Goal: Use online tool/utility: Utilize a website feature to perform a specific function

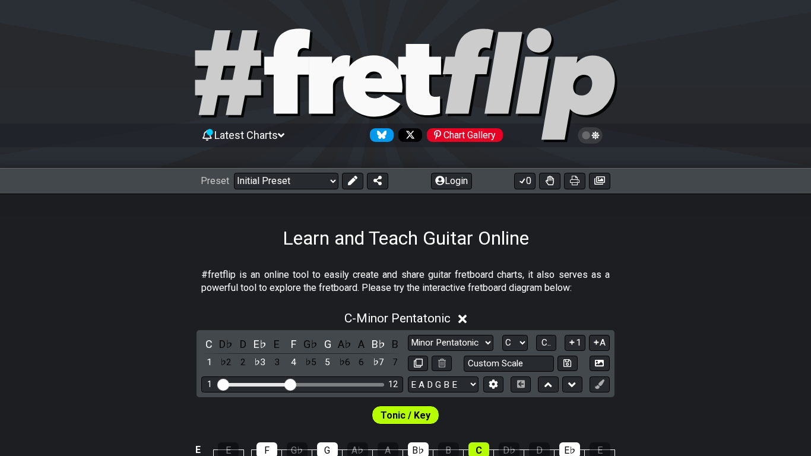
scroll to position [48, 0]
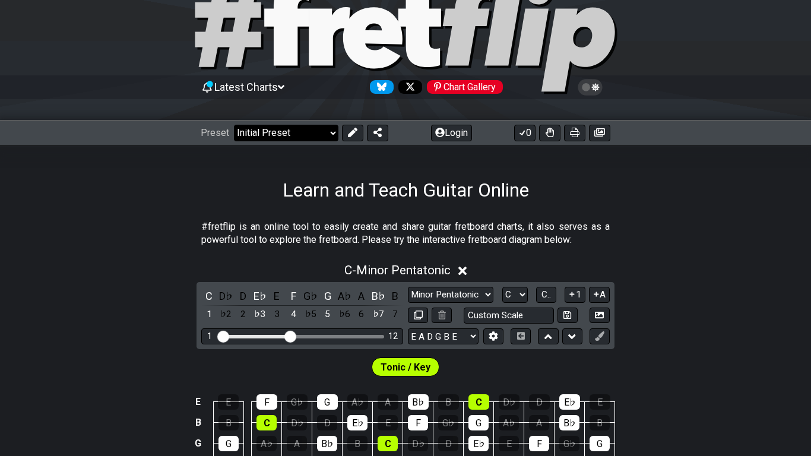
click at [299, 136] on select "Welcome to #fretflip! Initial Preset Custom Preset Minor Pentatonic Major Penta…" at bounding box center [286, 133] width 105 height 17
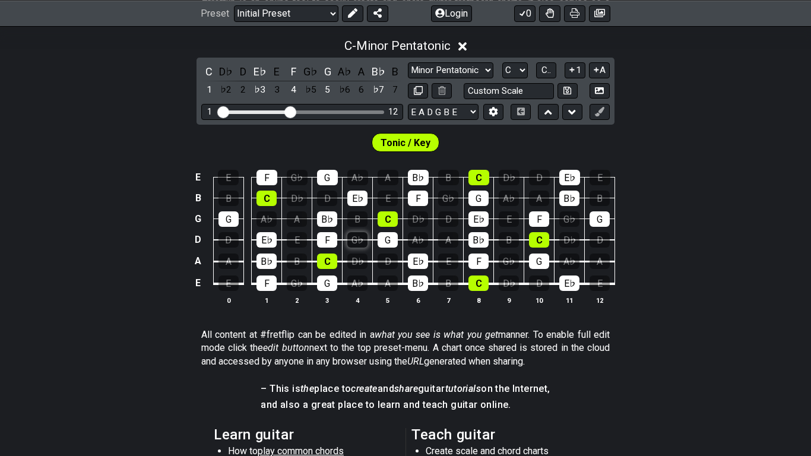
scroll to position [280, 0]
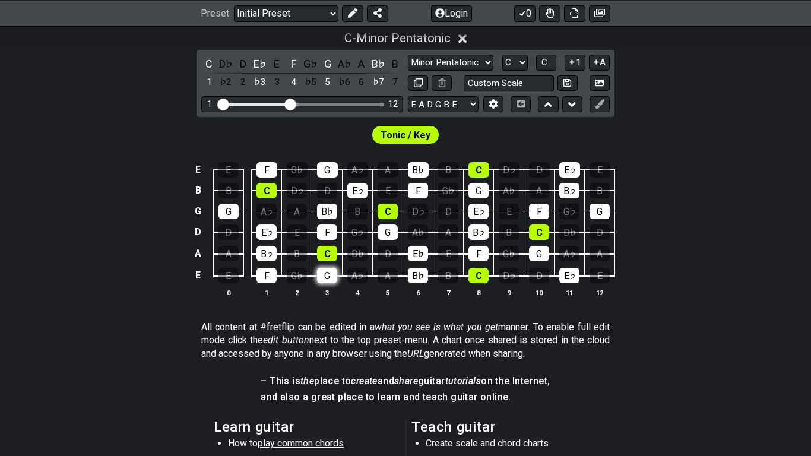
click at [331, 273] on div "G" at bounding box center [327, 275] width 20 height 15
click at [419, 273] on div "B♭" at bounding box center [418, 275] width 20 height 15
click at [421, 247] on div "E♭" at bounding box center [418, 253] width 20 height 15
click at [381, 235] on div "G" at bounding box center [388, 232] width 20 height 15
click at [544, 254] on div "G" at bounding box center [539, 253] width 20 height 15
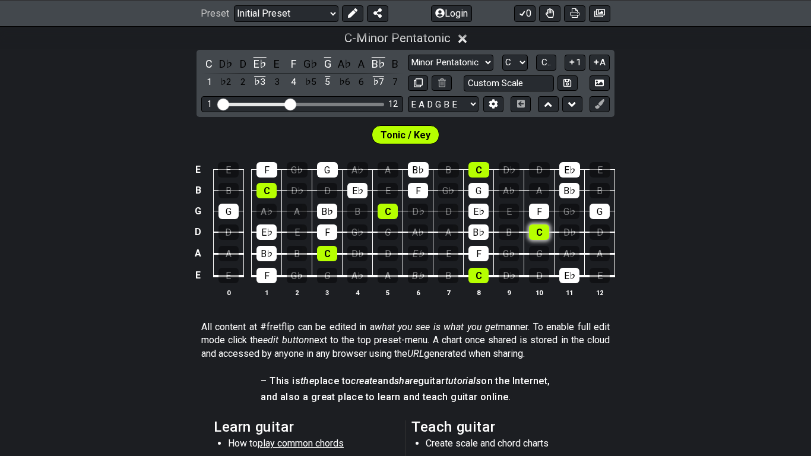
click at [541, 229] on div "C" at bounding box center [539, 232] width 20 height 15
click at [541, 213] on div "F" at bounding box center [539, 211] width 20 height 15
click at [485, 169] on div "C" at bounding box center [479, 169] width 21 height 15
click at [484, 189] on div "G" at bounding box center [479, 190] width 20 height 15
click at [479, 198] on div "G" at bounding box center [479, 190] width 20 height 15
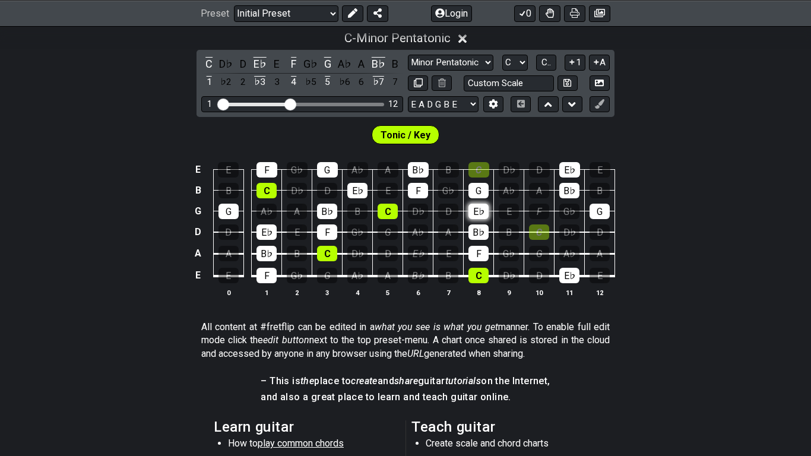
click at [481, 205] on div "E♭" at bounding box center [479, 211] width 20 height 15
click at [486, 229] on div "B♭" at bounding box center [479, 232] width 20 height 15
click at [484, 261] on div "F" at bounding box center [479, 253] width 20 height 15
click at [488, 273] on div "C" at bounding box center [479, 275] width 20 height 15
click at [477, 195] on div "G" at bounding box center [479, 190] width 20 height 15
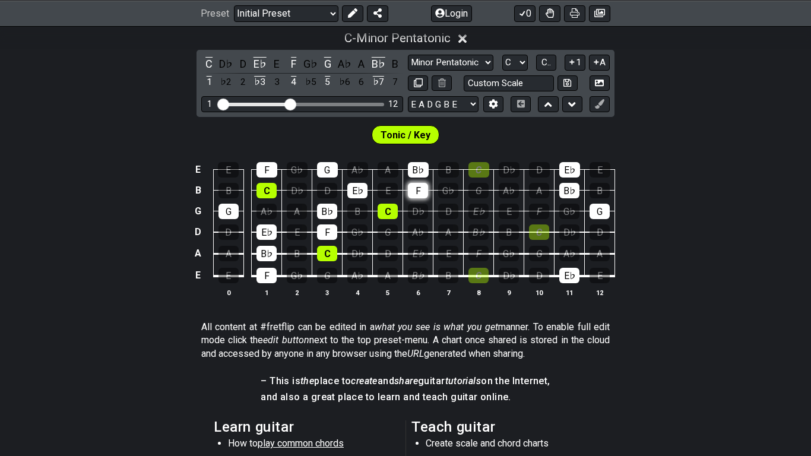
click at [413, 184] on div "F" at bounding box center [418, 190] width 20 height 15
click at [415, 170] on div "B♭" at bounding box center [418, 169] width 21 height 15
click at [394, 204] on div "C" at bounding box center [388, 211] width 20 height 15
click at [361, 191] on div "E♭" at bounding box center [357, 190] width 20 height 15
click at [330, 172] on div "G" at bounding box center [327, 169] width 21 height 15
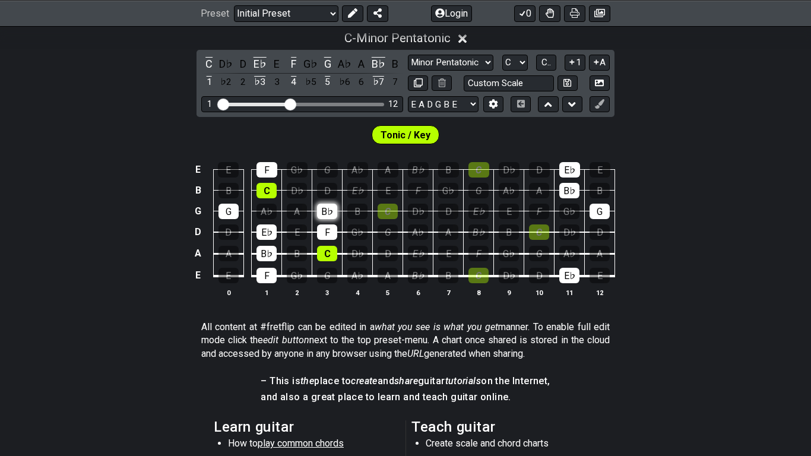
click at [331, 208] on div "B♭" at bounding box center [327, 211] width 20 height 15
click at [331, 228] on div "F" at bounding box center [327, 232] width 20 height 15
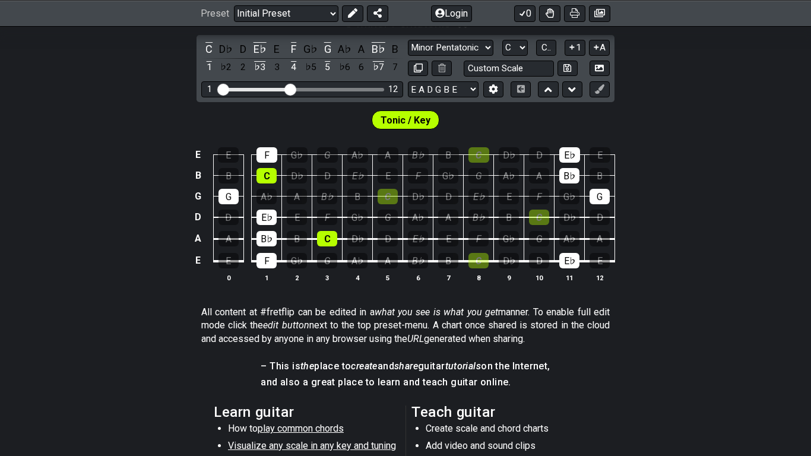
scroll to position [317, 0]
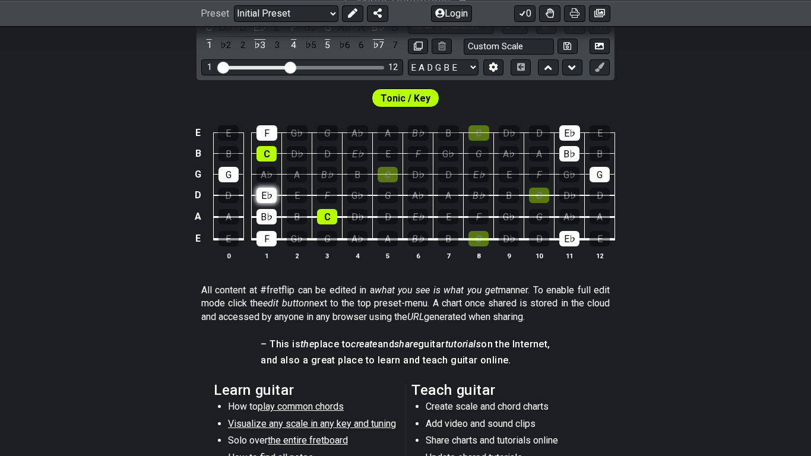
click at [261, 195] on div "E♭" at bounding box center [267, 195] width 20 height 15
click at [231, 170] on div "G" at bounding box center [229, 174] width 20 height 15
click at [197, 170] on td "G" at bounding box center [198, 174] width 14 height 21
click at [201, 175] on td "o" at bounding box center [198, 174] width 14 height 21
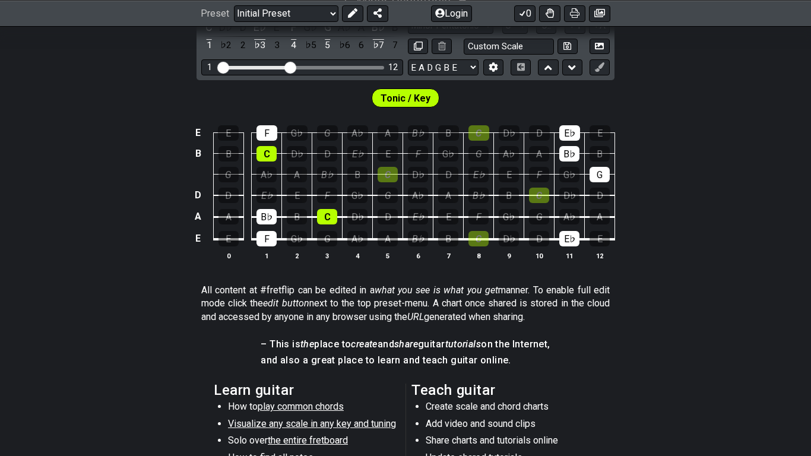
click at [199, 173] on td at bounding box center [198, 174] width 14 height 21
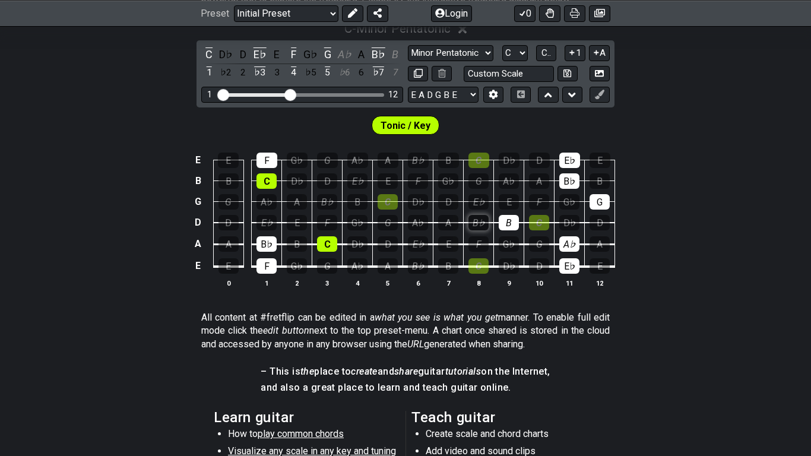
scroll to position [285, 0]
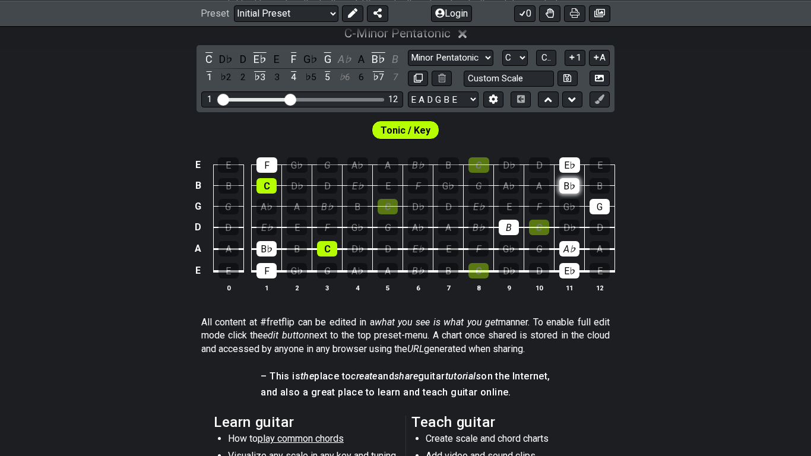
click at [566, 182] on div "B♭" at bounding box center [570, 185] width 20 height 15
click at [576, 166] on div "E♭" at bounding box center [570, 164] width 21 height 15
click at [609, 206] on div "G" at bounding box center [600, 206] width 20 height 15
click at [591, 252] on div "A" at bounding box center [600, 248] width 20 height 15
click at [573, 275] on div "E♭" at bounding box center [570, 270] width 20 height 15
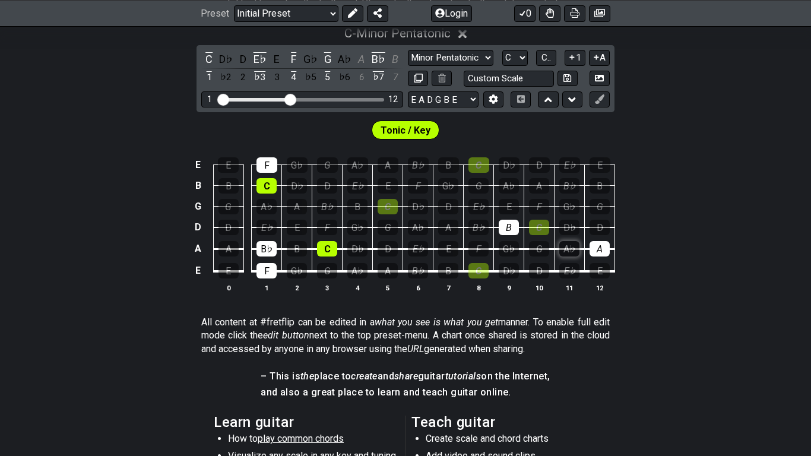
click at [576, 255] on div "A♭" at bounding box center [570, 248] width 20 height 15
click at [600, 247] on div "A" at bounding box center [600, 248] width 20 height 15
click at [512, 230] on div "B" at bounding box center [509, 227] width 20 height 15
click at [274, 245] on div "B♭" at bounding box center [267, 248] width 20 height 15
click at [271, 276] on div "F" at bounding box center [267, 270] width 20 height 15
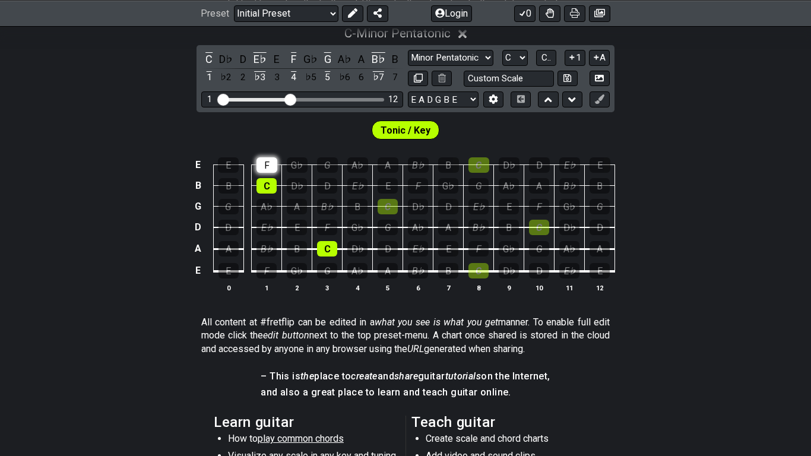
click at [270, 173] on div "F" at bounding box center [267, 164] width 21 height 15
click at [271, 192] on div "C" at bounding box center [267, 185] width 20 height 15
click at [333, 139] on div "Tonic / Key" at bounding box center [405, 127] width 811 height 30
click at [406, 134] on span "Tonic / Key" at bounding box center [406, 130] width 50 height 17
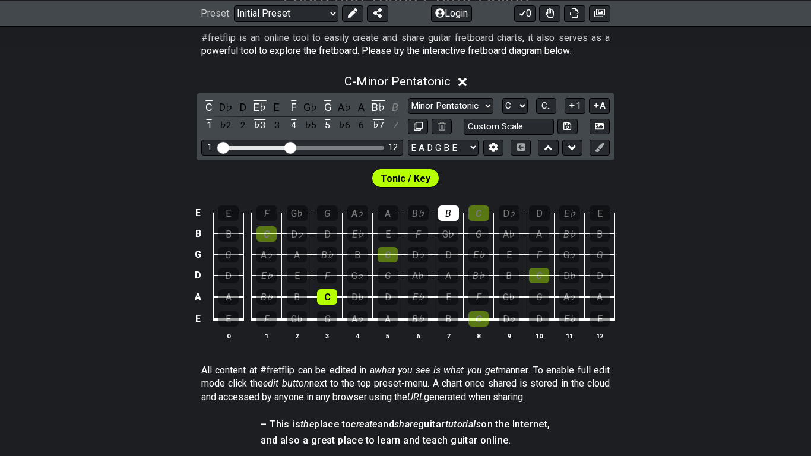
scroll to position [235, 0]
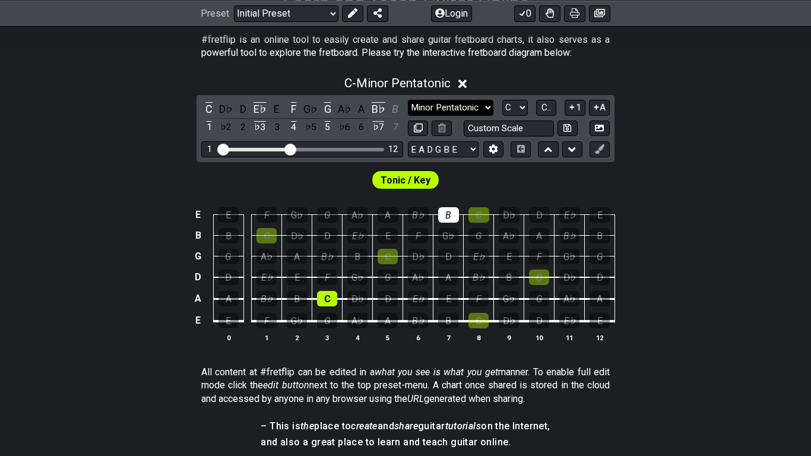
click at [465, 112] on select "Minor Pentatonic Click to edit Minor Pentatonic Major Pentatonic Minor Blues Ma…" at bounding box center [451, 108] width 86 height 16
select select "Minor Pentatonic"
click at [408, 100] on select "Minor Pentatonic Click to edit Minor Pentatonic Major Pentatonic Minor Blues Ma…" at bounding box center [451, 108] width 86 height 16
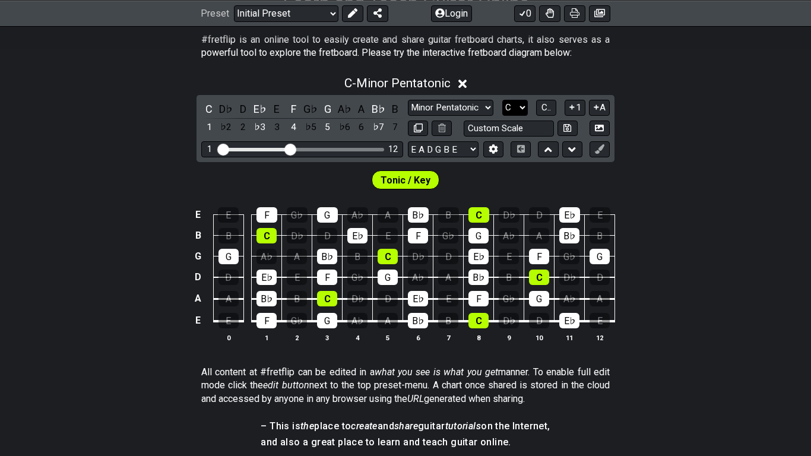
click at [513, 112] on select "A♭ A A♯ B♭ B C C♯ D♭ D D♯ E♭ E F F♯ G♭ G G♯" at bounding box center [516, 108] width 26 height 16
click at [579, 191] on div "Tonic / Key" at bounding box center [405, 177] width 811 height 30
click at [463, 157] on select "E A D G B E E A D G B E E A D G B E B E A D F♯ B A D G C E A D A D G B E E♭ A♭ …" at bounding box center [443, 149] width 71 height 16
click at [560, 173] on div "Tonic / Key" at bounding box center [405, 177] width 811 height 30
click at [524, 132] on input "Custom Scale" at bounding box center [509, 129] width 90 height 16
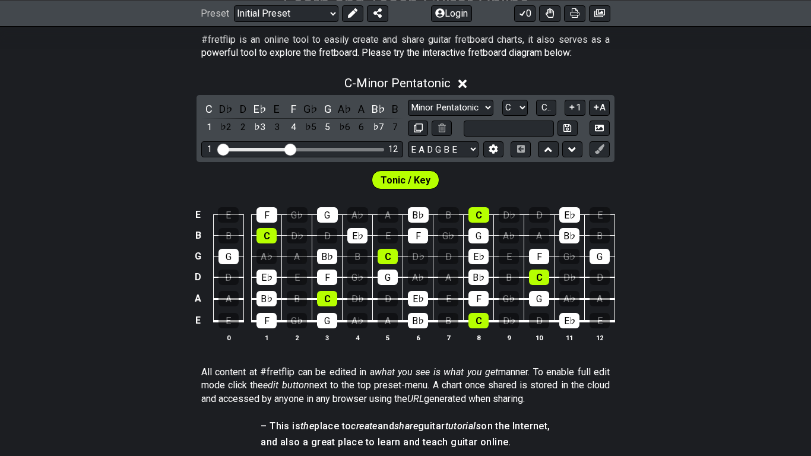
click at [558, 189] on div "Tonic / Key" at bounding box center [405, 177] width 811 height 30
type input "Custom Scale"
click at [596, 135] on button at bounding box center [600, 129] width 20 height 16
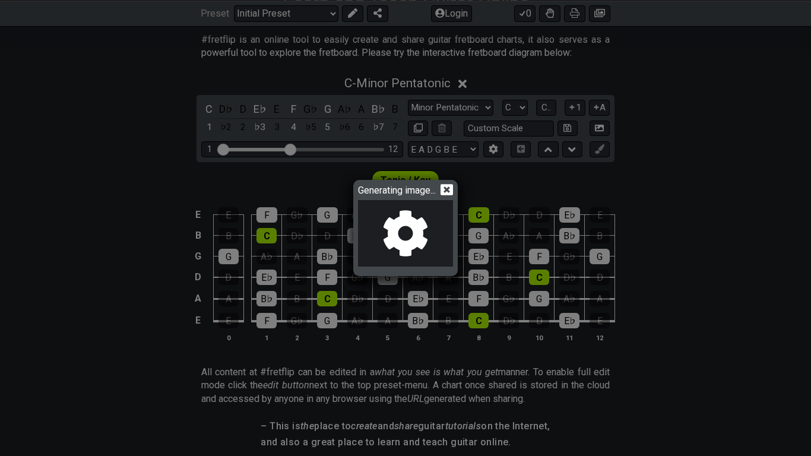
click at [446, 192] on icon at bounding box center [447, 189] width 12 height 11
